Goal: Task Accomplishment & Management: Use online tool/utility

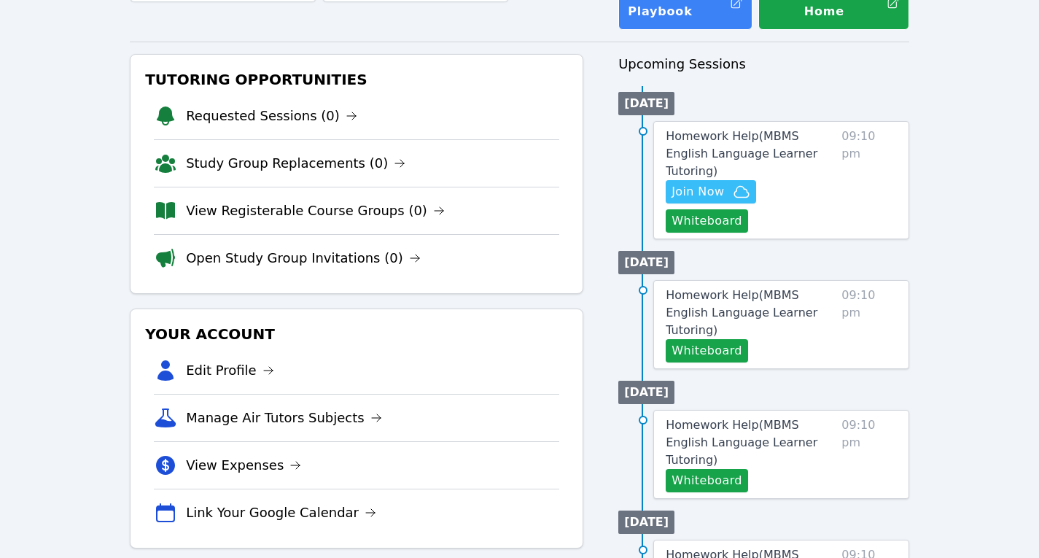
scroll to position [118, 0]
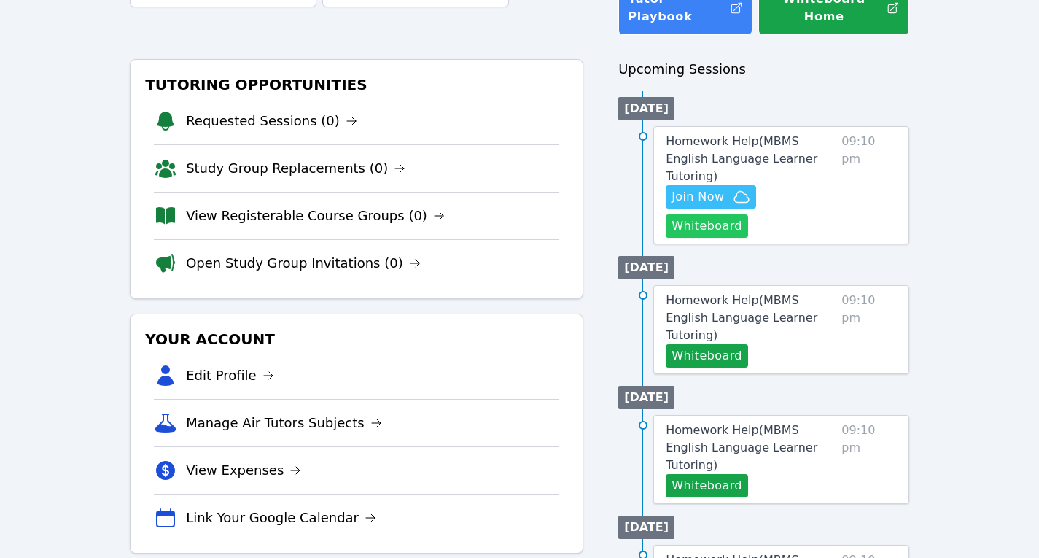
click at [748, 214] on button "Whiteboard" at bounding box center [706, 225] width 82 height 23
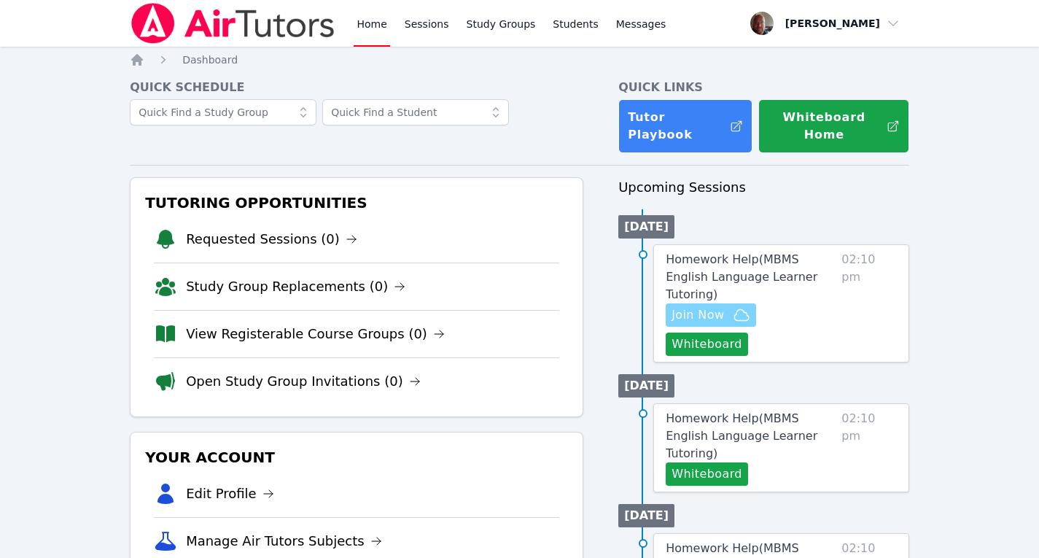
click at [711, 306] on span "Join Now" at bounding box center [697, 314] width 52 height 17
click at [698, 306] on span "Join Now" at bounding box center [697, 314] width 52 height 17
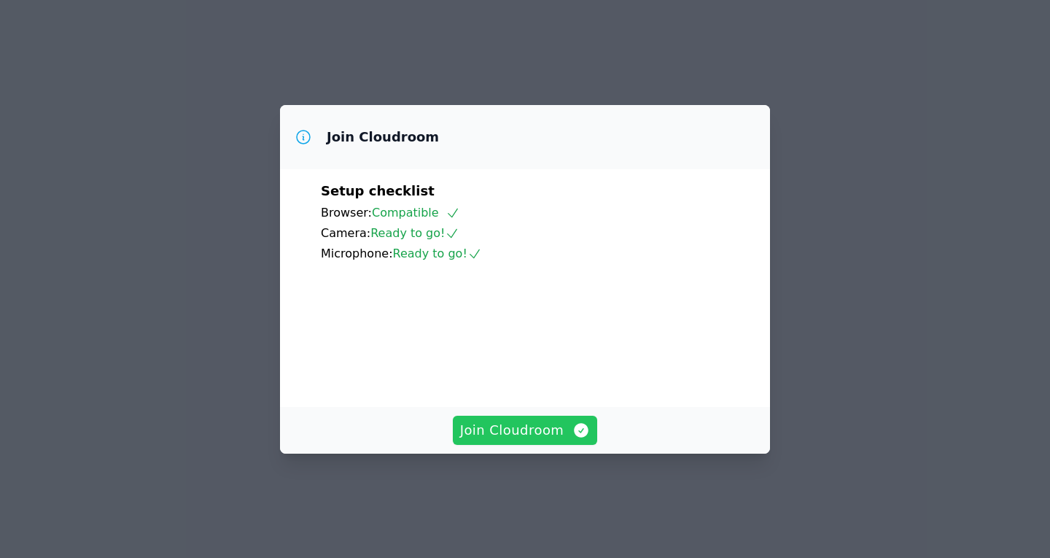
click at [521, 440] on span "Join Cloudroom" at bounding box center [525, 430] width 130 height 20
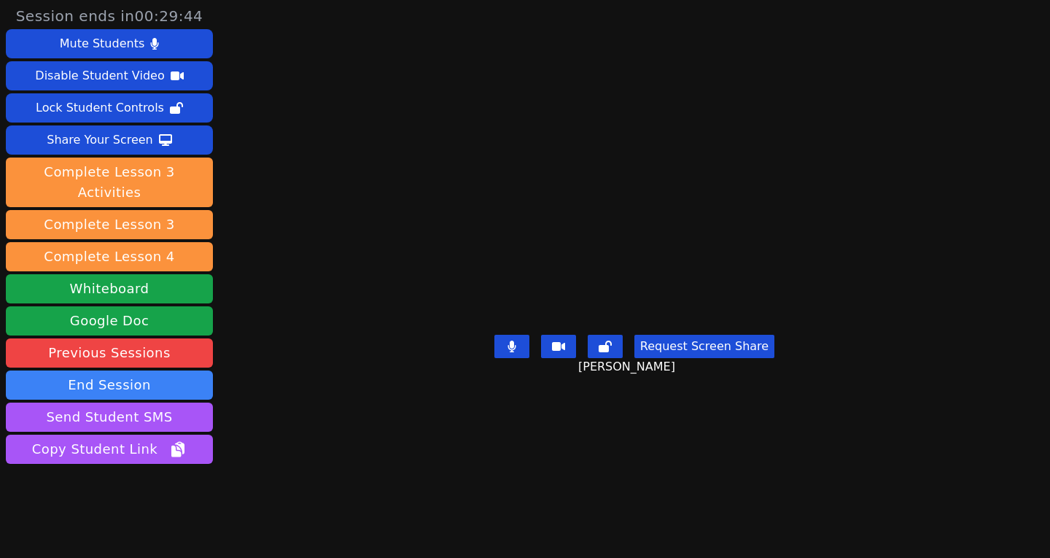
click at [692, 336] on button "Request Screen Share" at bounding box center [704, 346] width 140 height 23
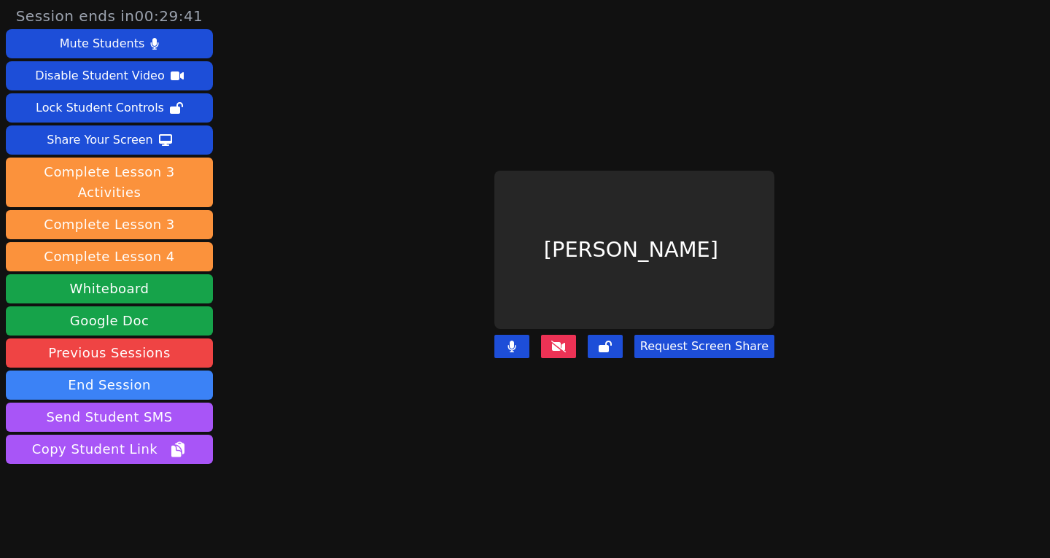
click at [692, 336] on button "Request Screen Share" at bounding box center [704, 346] width 140 height 23
click at [704, 337] on button "Request Screen Share" at bounding box center [704, 346] width 140 height 23
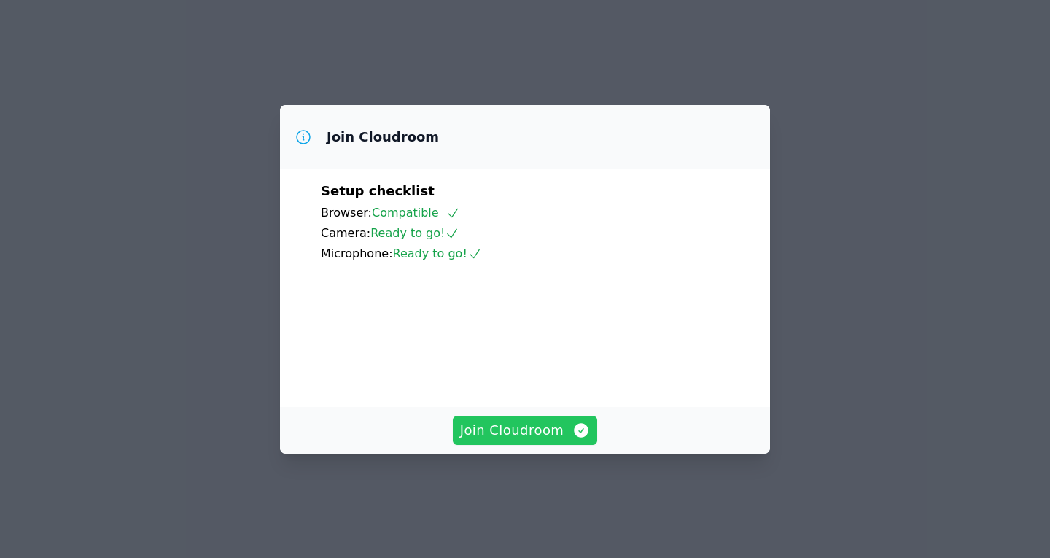
click at [537, 440] on span "Join Cloudroom" at bounding box center [525, 430] width 130 height 20
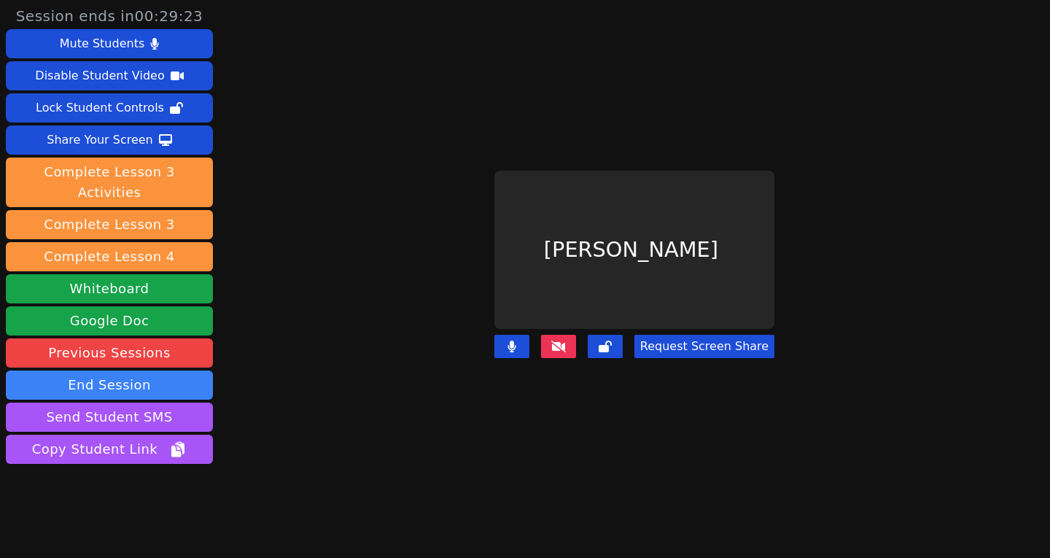
click at [695, 336] on button "Request Screen Share" at bounding box center [704, 346] width 140 height 23
click at [684, 335] on button "Request Screen Share" at bounding box center [704, 346] width 140 height 23
click at [679, 337] on button "Request Screen Share" at bounding box center [704, 346] width 140 height 23
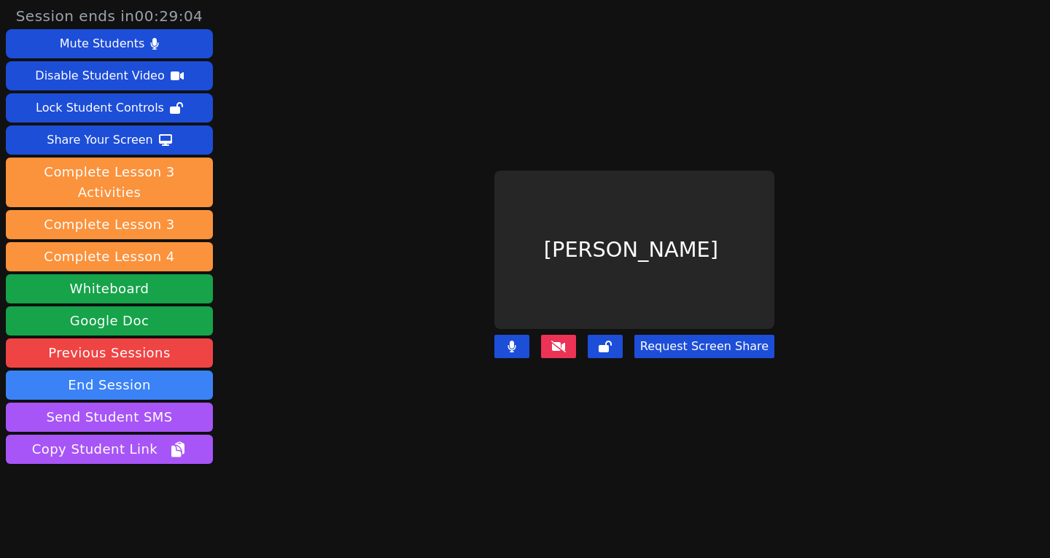
click at [685, 336] on button "Request Screen Share" at bounding box center [704, 346] width 140 height 23
click at [690, 335] on button "Request Screen Share" at bounding box center [704, 346] width 140 height 23
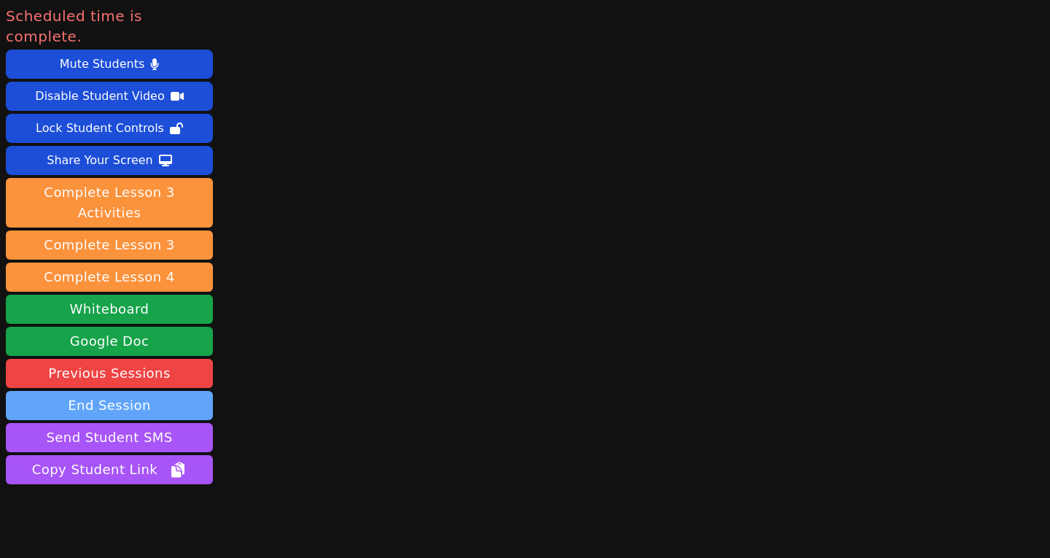
click at [128, 391] on button "End Session" at bounding box center [109, 405] width 207 height 29
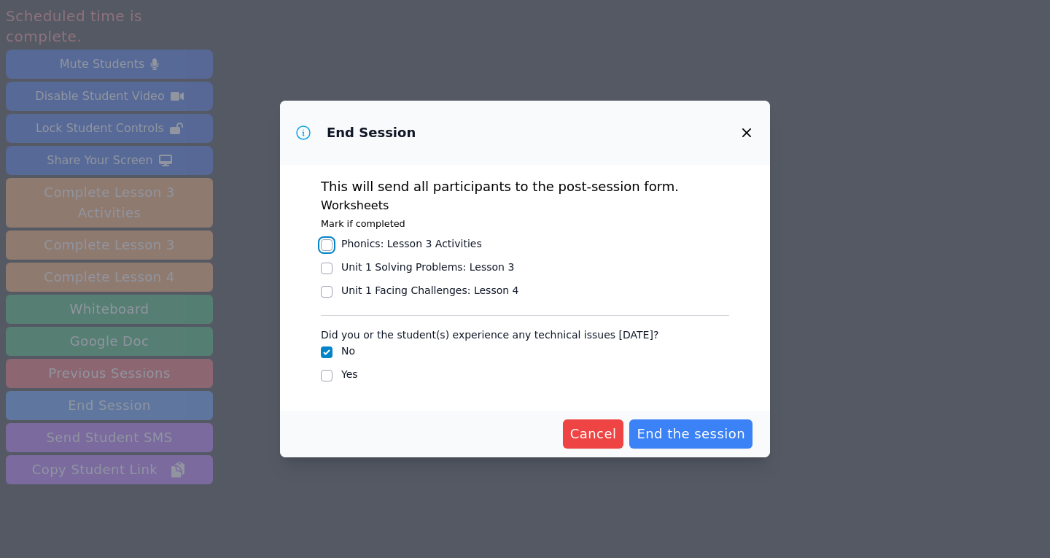
click at [329, 248] on input "Phonics : Lesson 3 Activities" at bounding box center [327, 245] width 12 height 12
checkbox input "true"
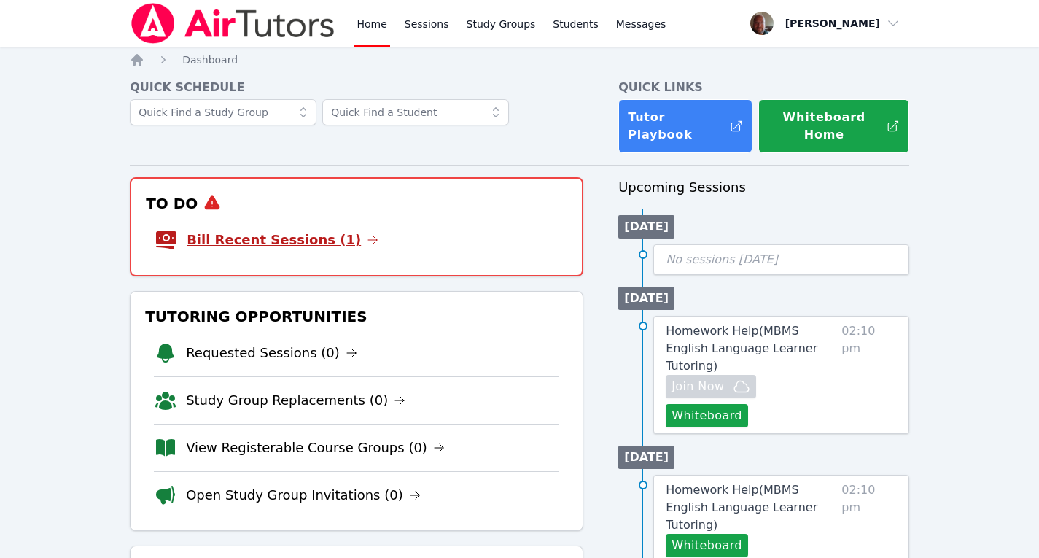
click at [291, 230] on link "Bill Recent Sessions (1)" at bounding box center [283, 240] width 192 height 20
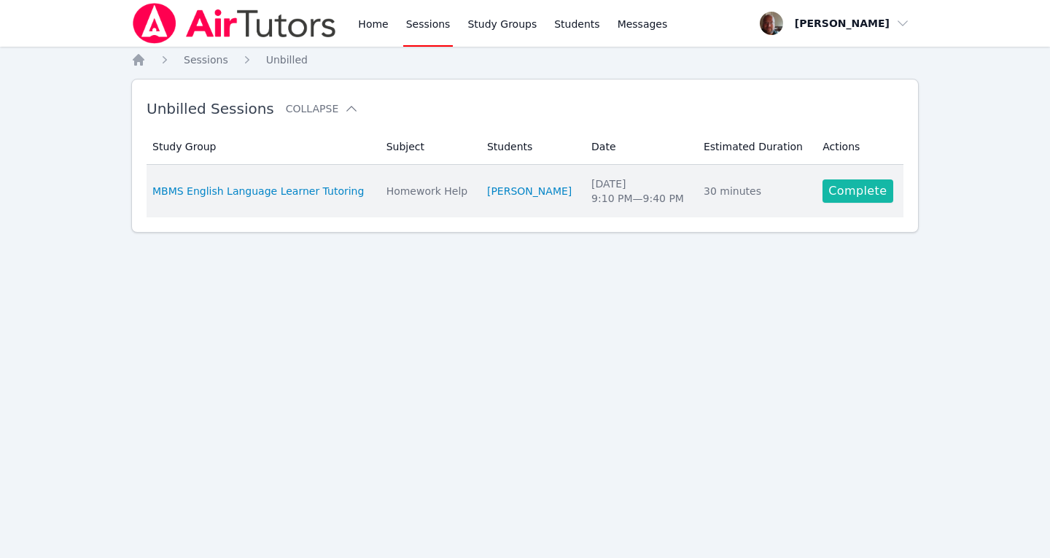
click at [859, 187] on link "Complete" at bounding box center [857, 190] width 70 height 23
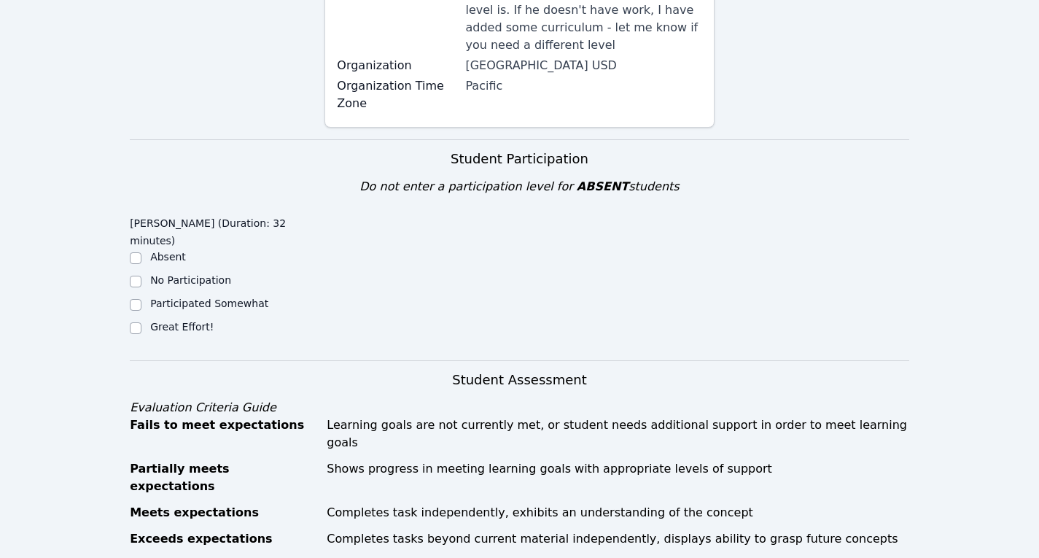
scroll to position [316, 0]
click at [138, 321] on input "Great Effort!" at bounding box center [136, 327] width 12 height 12
checkbox input "true"
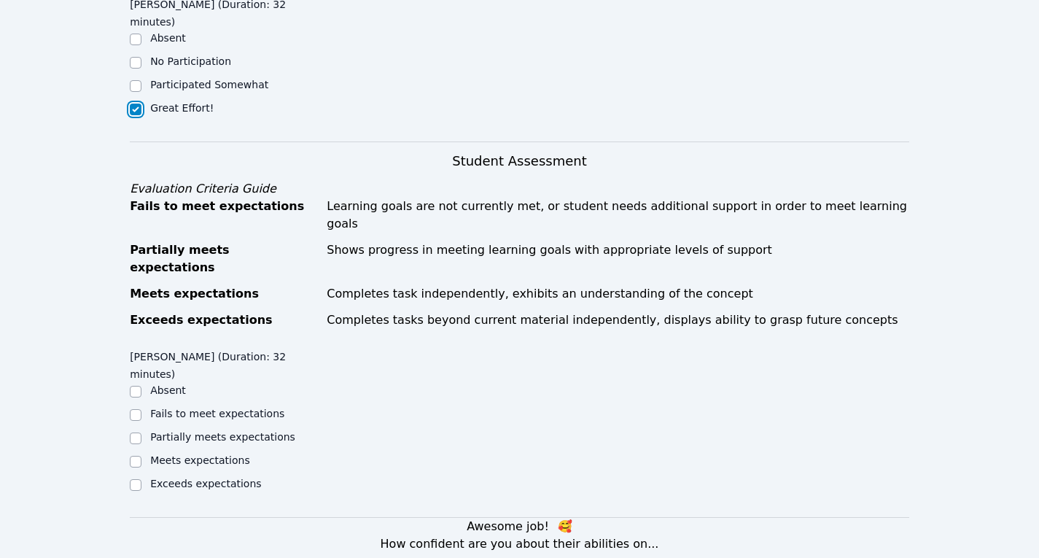
scroll to position [536, 0]
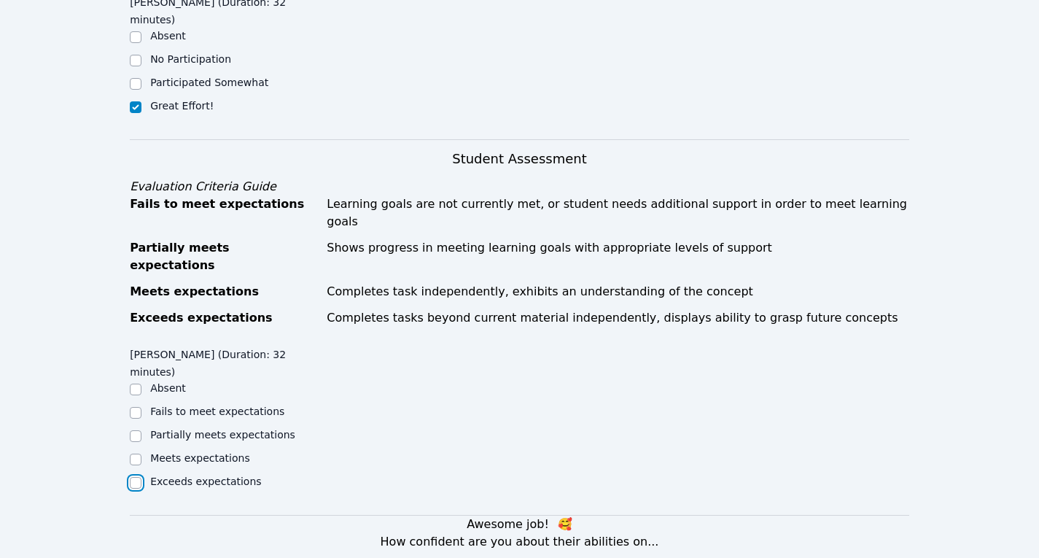
click at [130, 477] on input "Exceeds expectations" at bounding box center [136, 483] width 12 height 12
checkbox input "true"
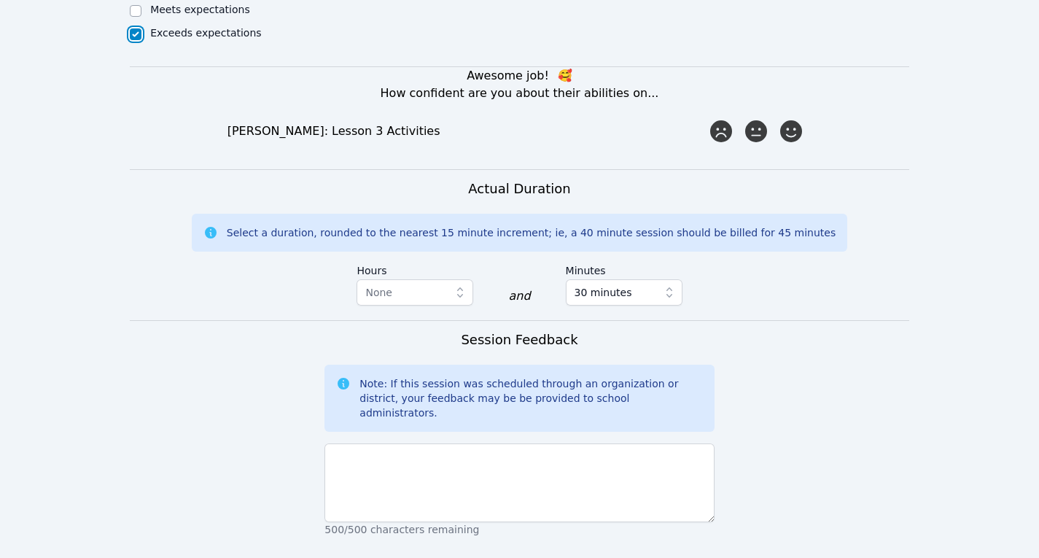
scroll to position [987, 0]
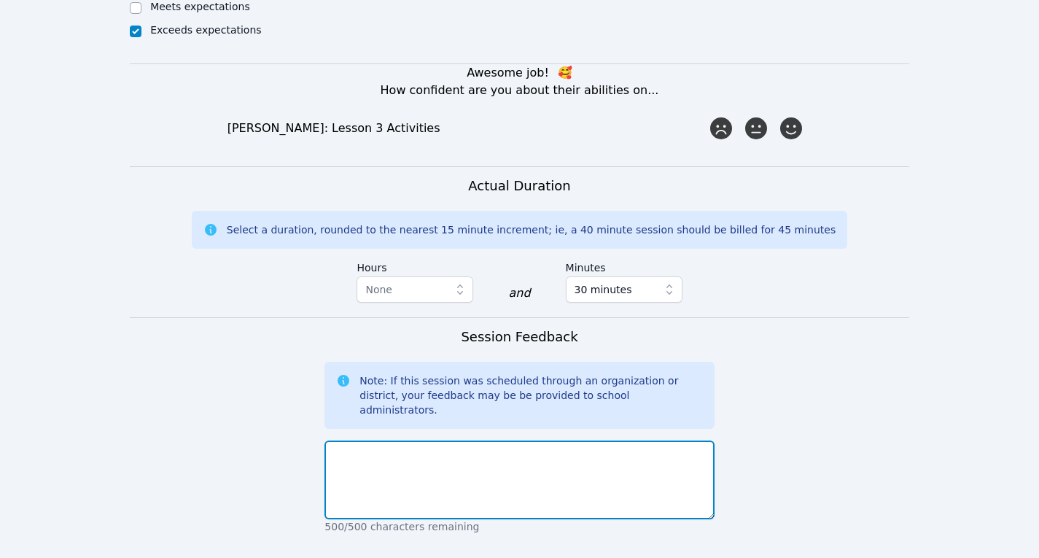
click at [493, 440] on textarea at bounding box center [518, 479] width 389 height 79
type textarea "G"
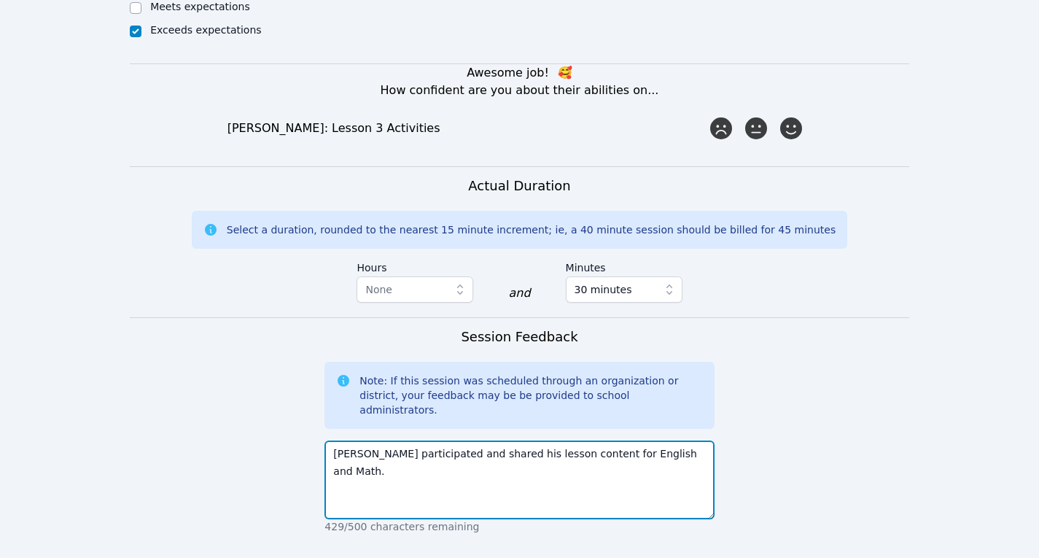
click at [565, 440] on textarea "Matvei participated and shared his lesson content for English and Math." at bounding box center [518, 479] width 389 height 79
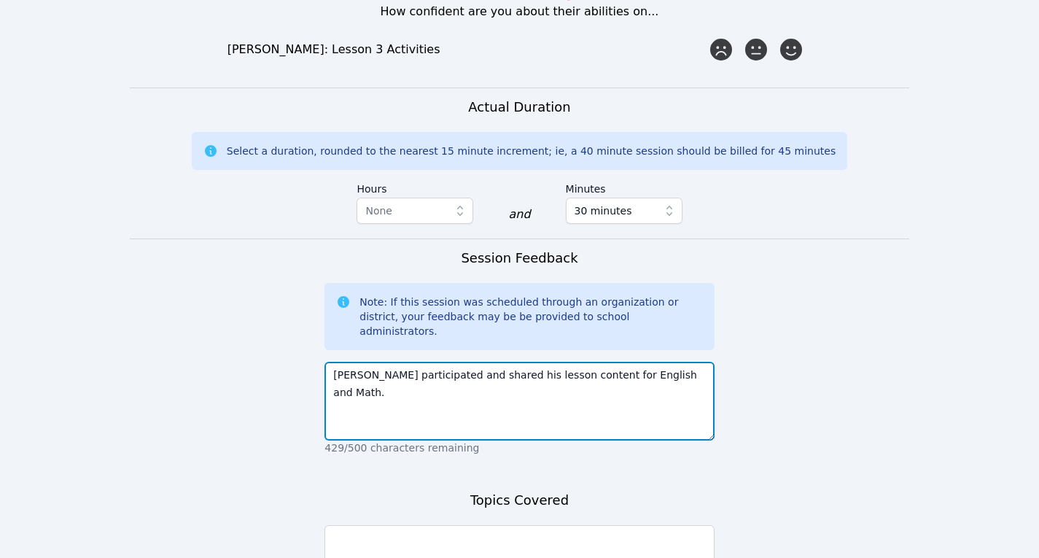
scroll to position [1065, 0]
type textarea "Matvei participated and shared his lesson content for English and Math."
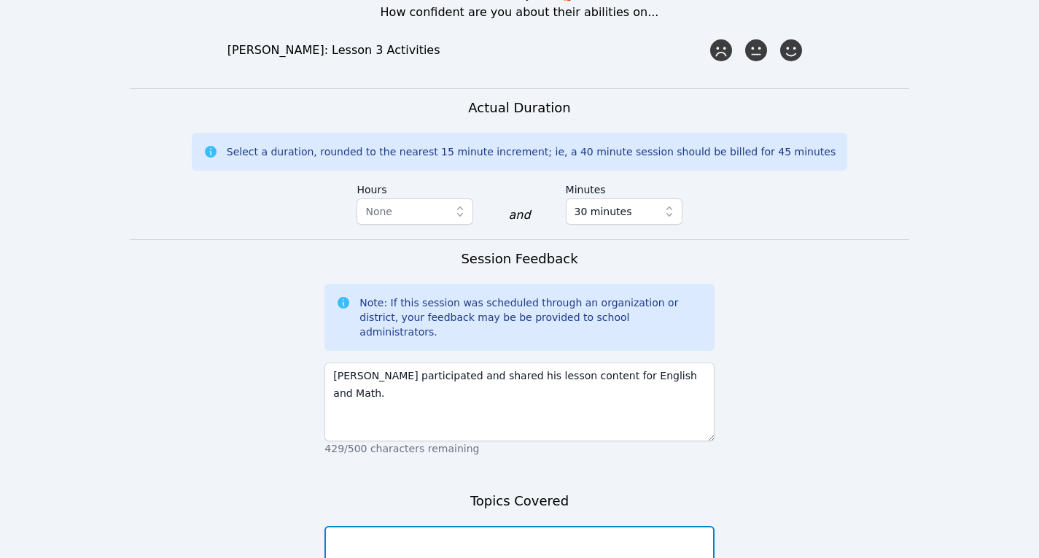
click at [557, 526] on textarea at bounding box center [518, 565] width 389 height 79
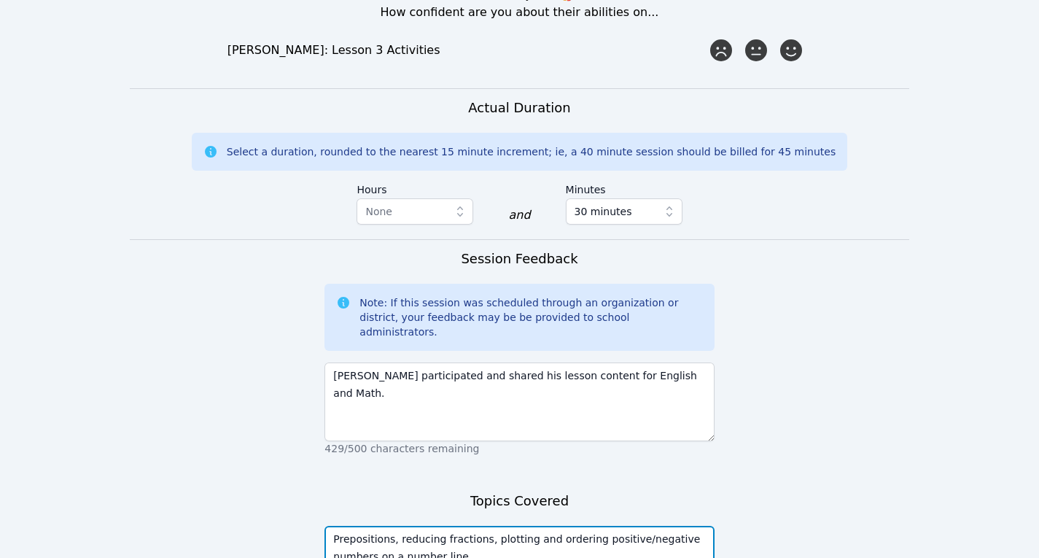
scroll to position [1150, 0]
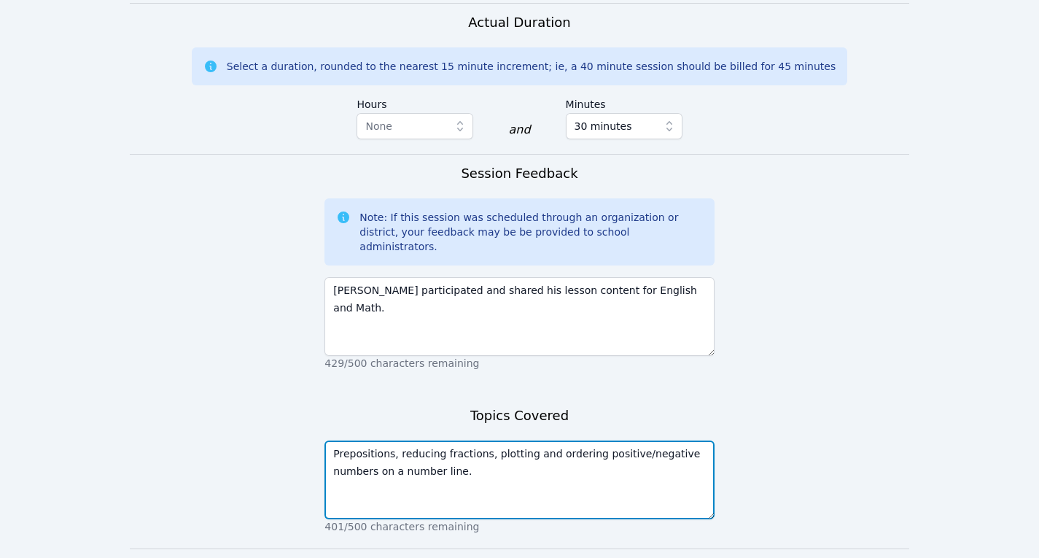
type textarea "Prepositions, reducing fractions, plotting and ordering positive/negative numbe…"
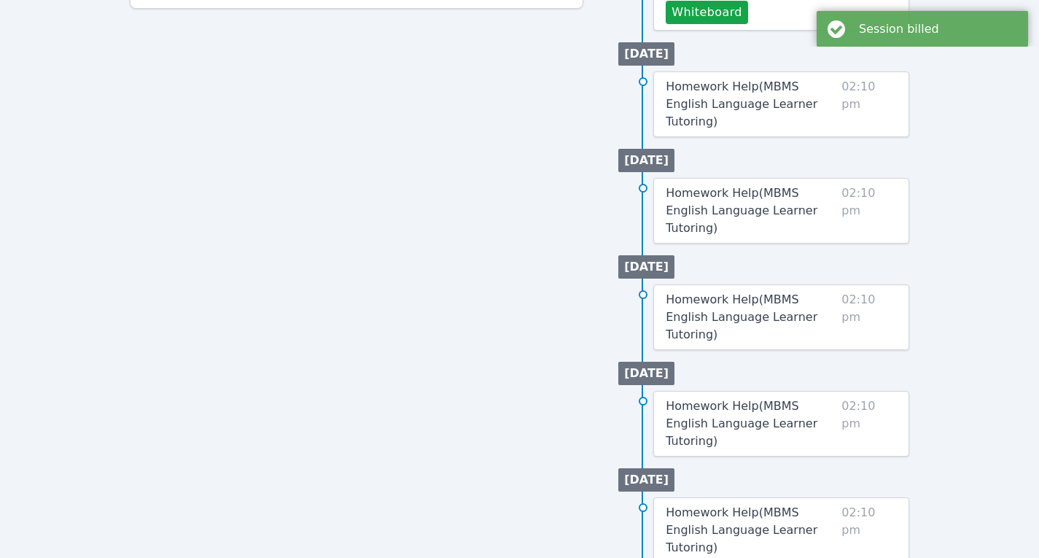
scroll to position [698, 0]
